Goal: Transaction & Acquisition: Purchase product/service

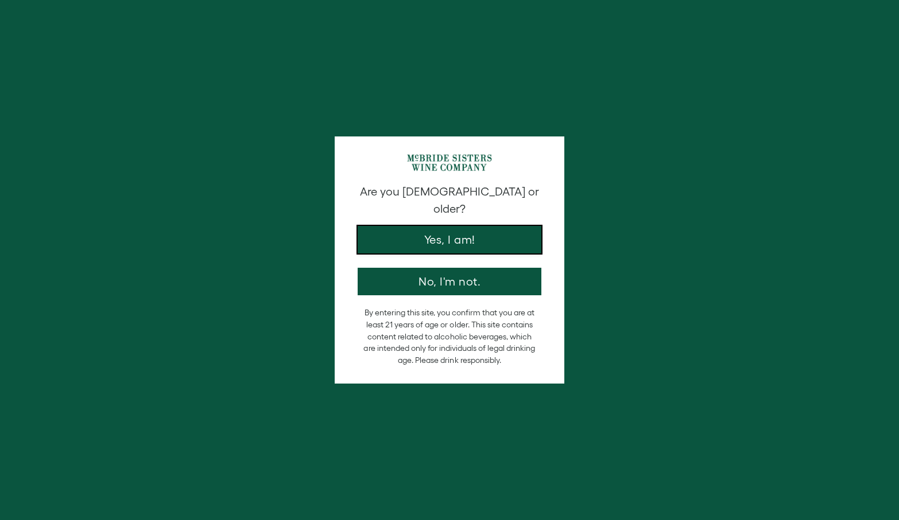
click at [412, 226] on button "Yes, I am!" at bounding box center [450, 240] width 184 height 28
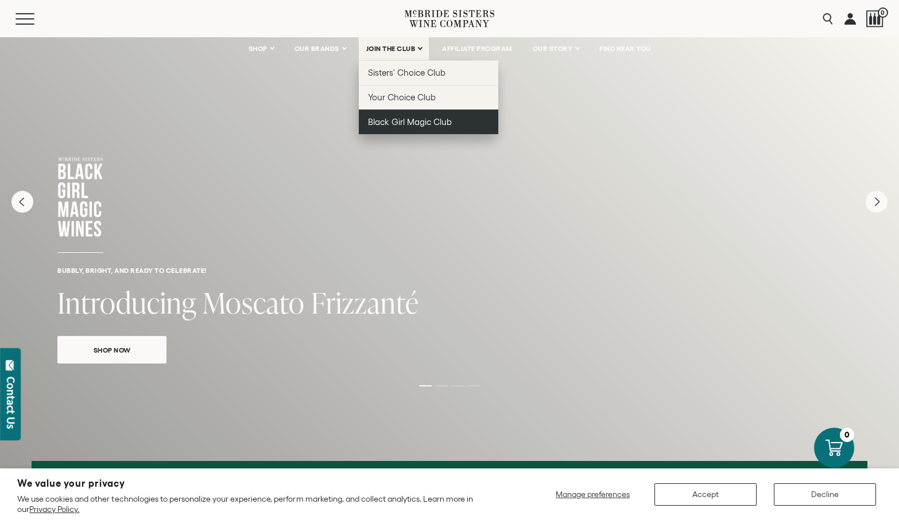
click at [397, 124] on span "Black Girl Magic Club" at bounding box center [410, 122] width 84 height 10
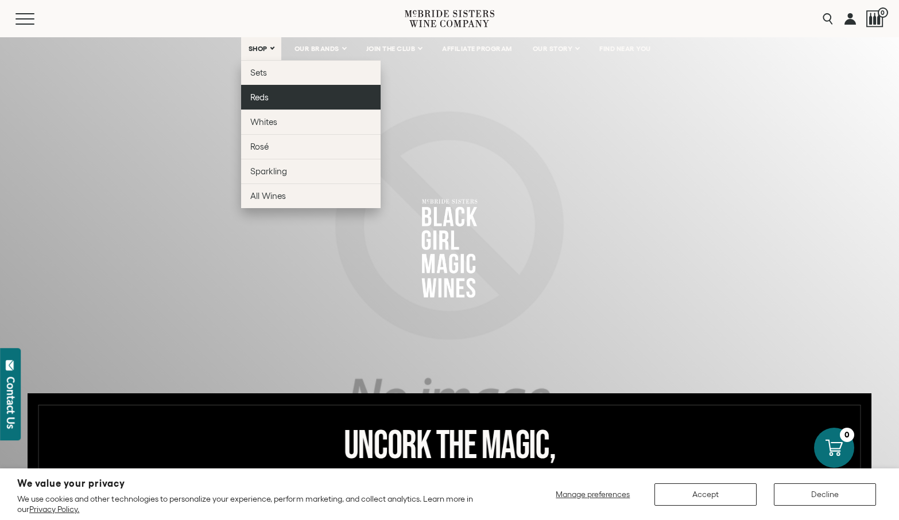
click at [254, 94] on span "Reds" at bounding box center [259, 97] width 18 height 10
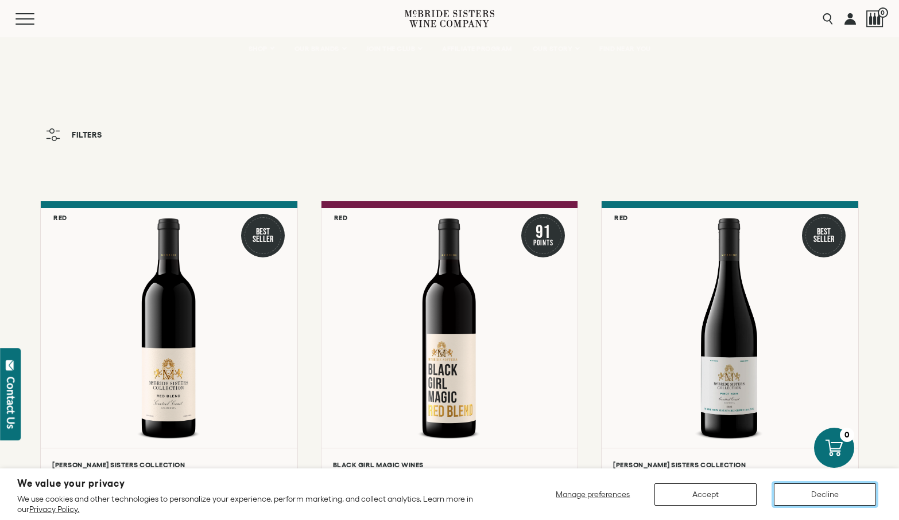
click at [833, 492] on button "Decline" at bounding box center [825, 495] width 102 height 22
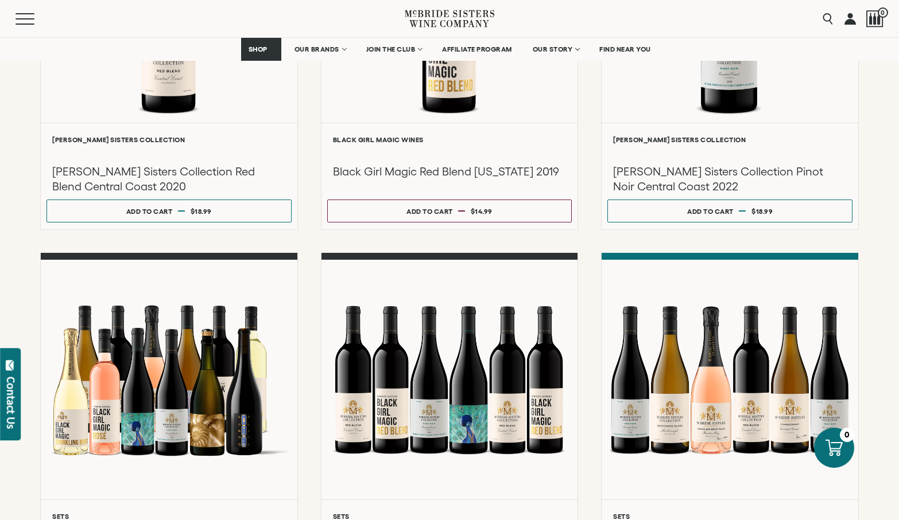
scroll to position [321, 0]
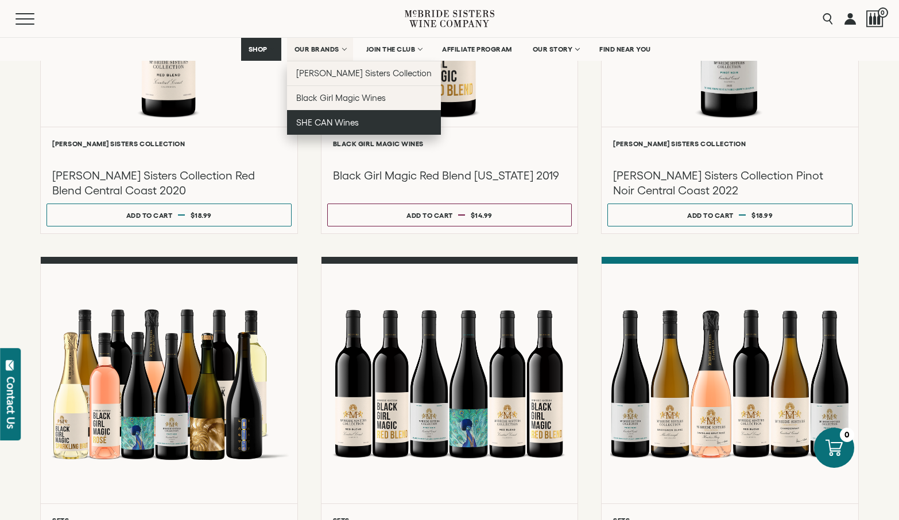
click at [317, 119] on span "SHE CAN Wines" at bounding box center [327, 123] width 63 height 10
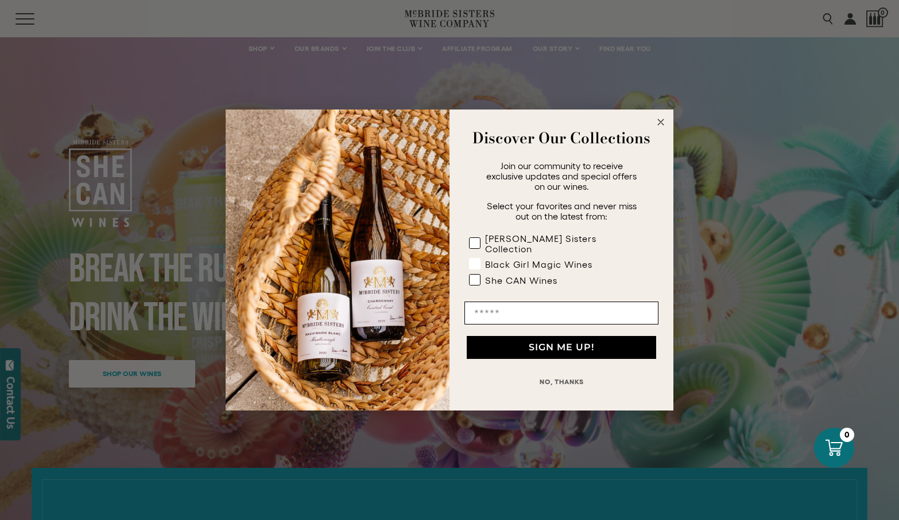
drag, startPoint x: 474, startPoint y: 273, endPoint x: 474, endPoint y: 266, distance: 6.9
click at [474, 275] on rect "POPUP Form" at bounding box center [474, 280] width 11 height 11
click at [473, 259] on rect "POPUP Form" at bounding box center [474, 264] width 11 height 11
click at [0, 0] on icon "POPUP Form" at bounding box center [0, 0] width 0 height 0
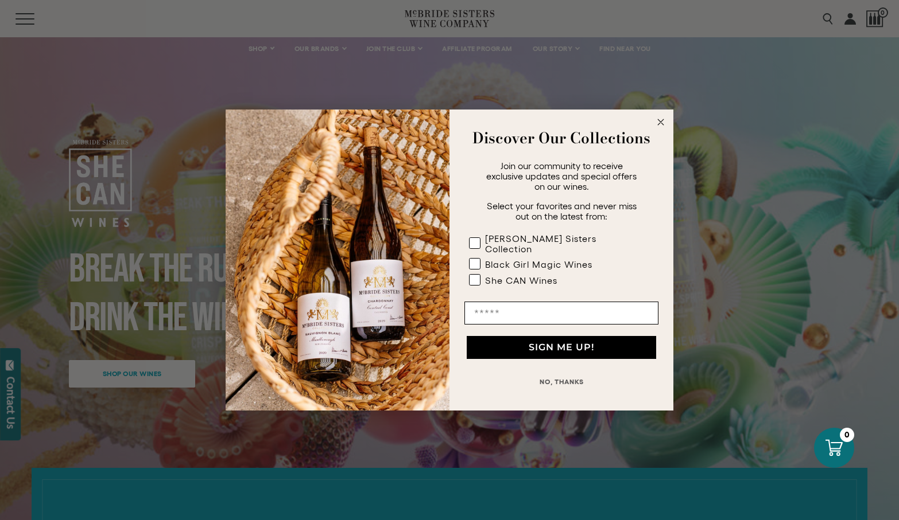
click at [663, 125] on icon "Close dialog" at bounding box center [661, 122] width 6 height 6
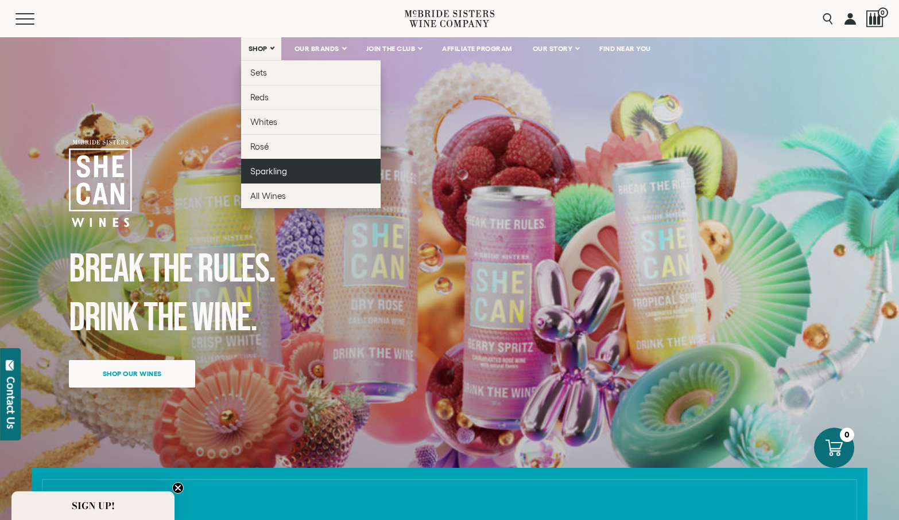
scroll to position [3, 0]
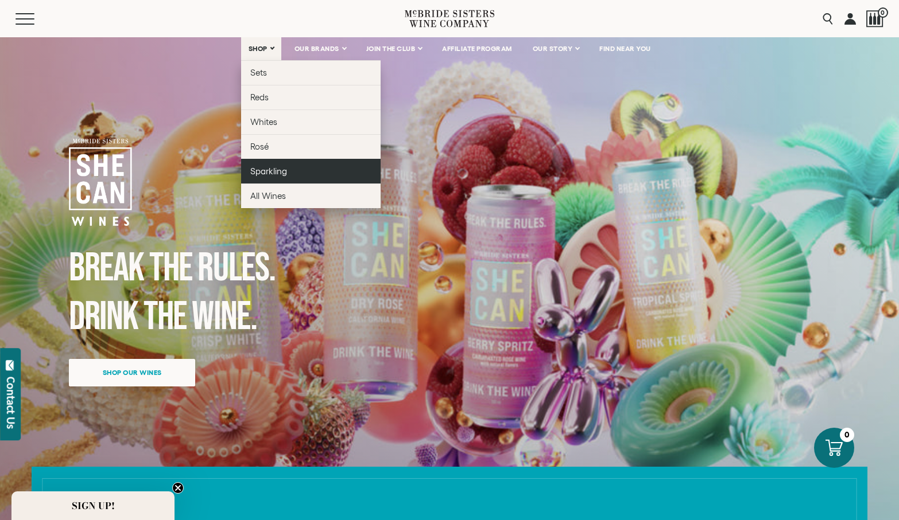
click at [262, 170] on span "Sparkling" at bounding box center [268, 171] width 37 height 10
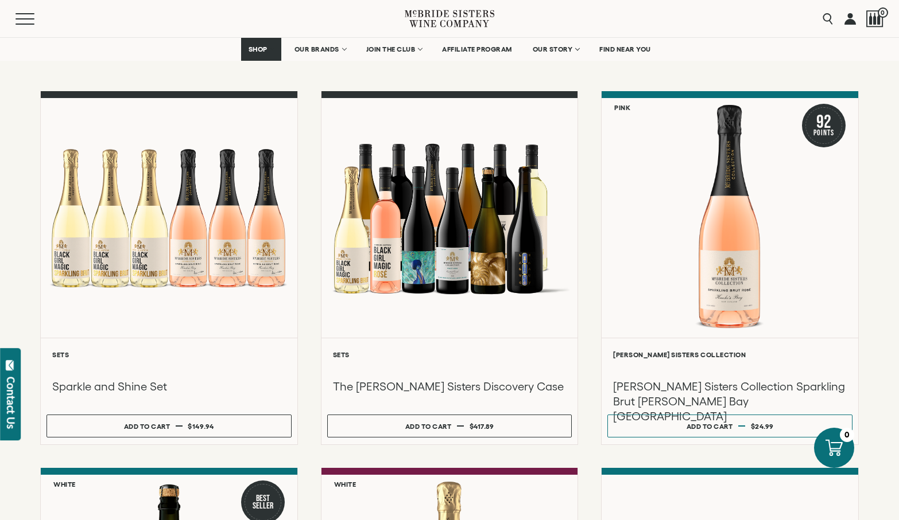
scroll to position [115, 0]
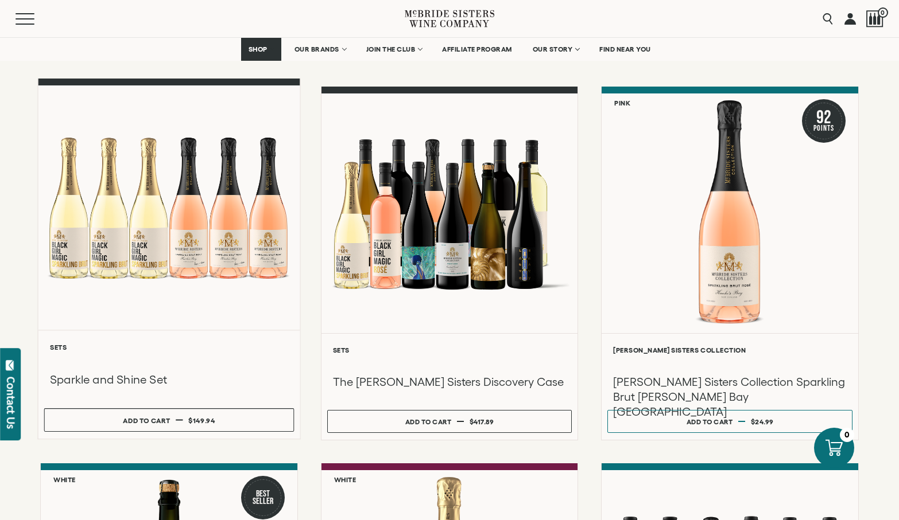
click at [70, 253] on div at bounding box center [169, 208] width 262 height 244
